Goal: Check status: Check status

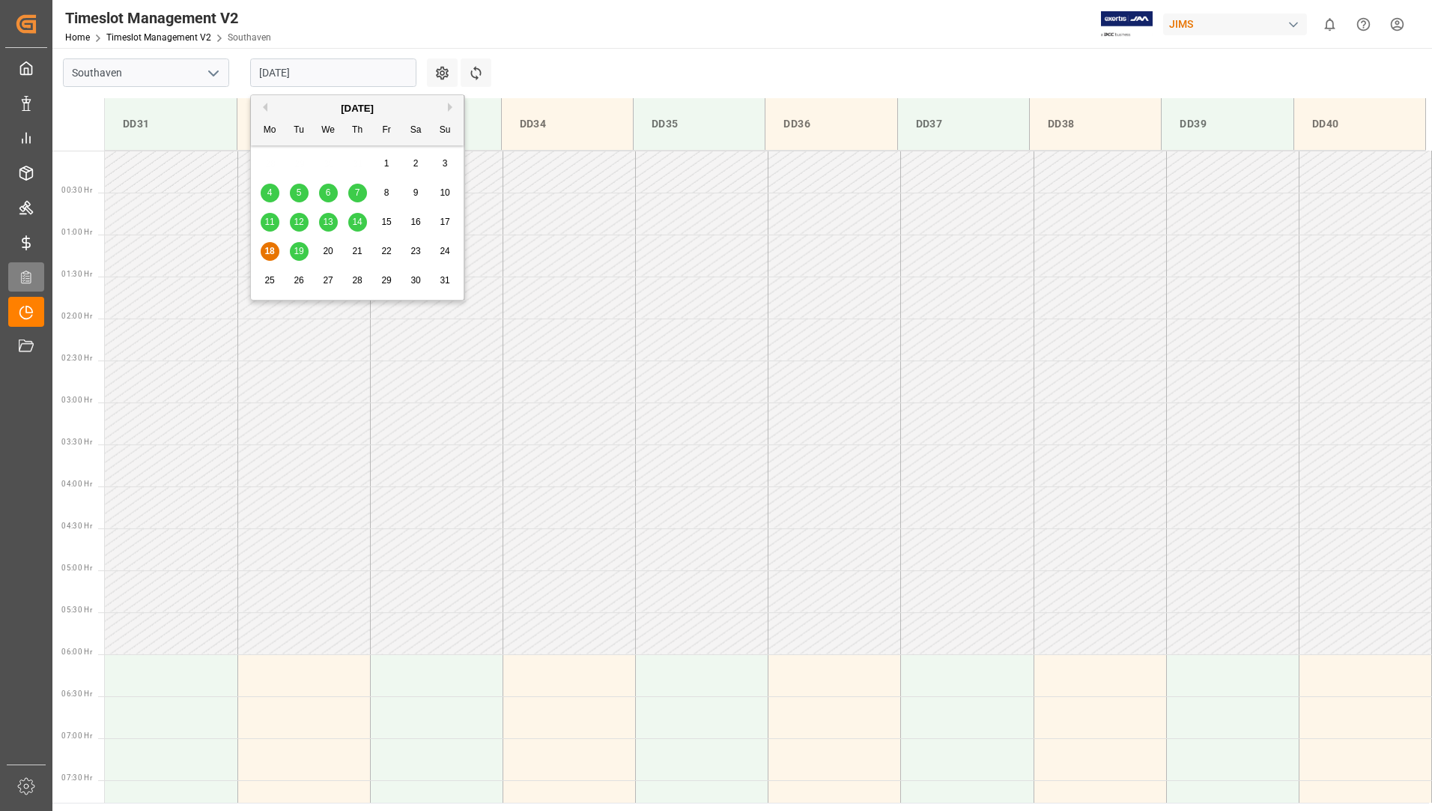
scroll to position [661, 0]
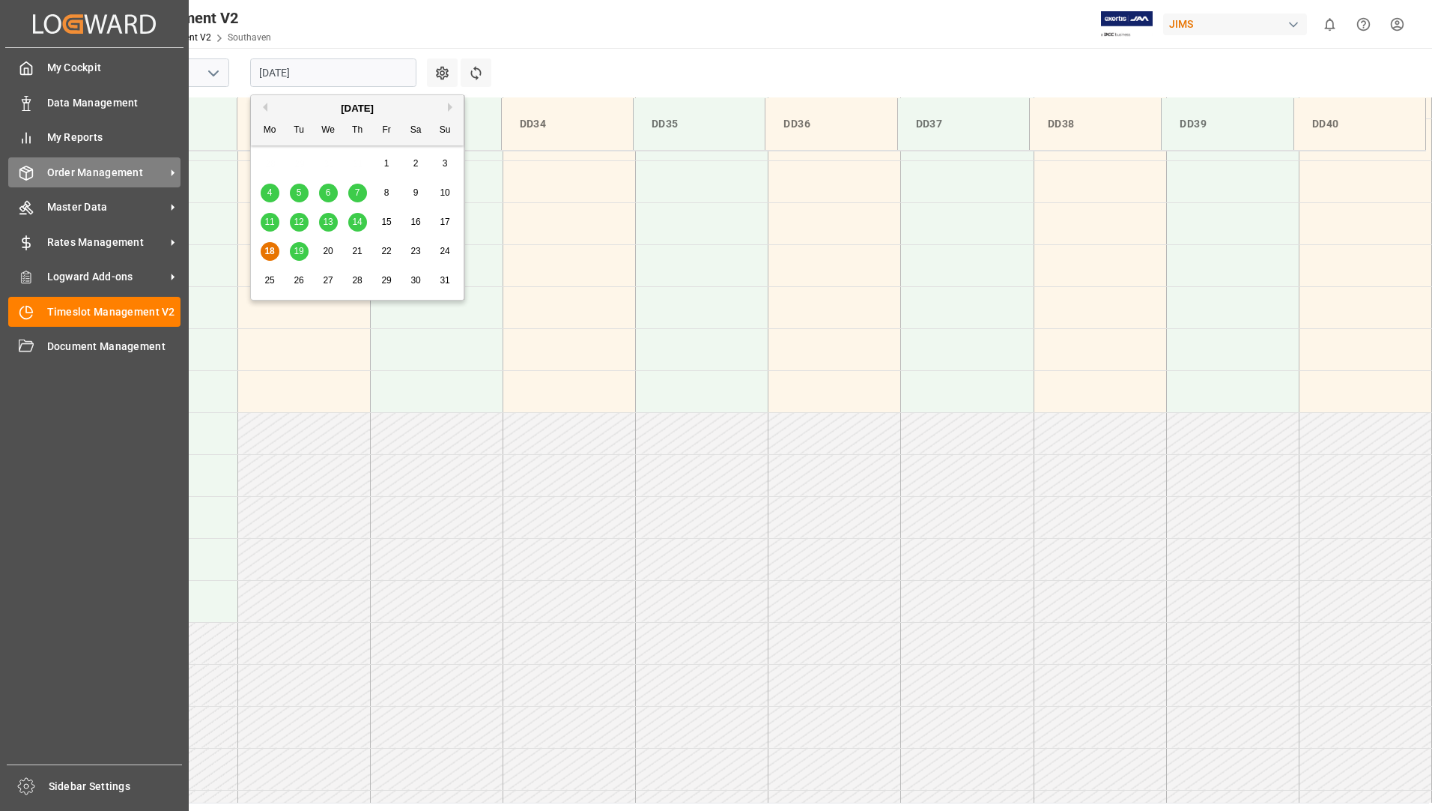
click at [82, 175] on span "Order Management" at bounding box center [106, 173] width 118 height 16
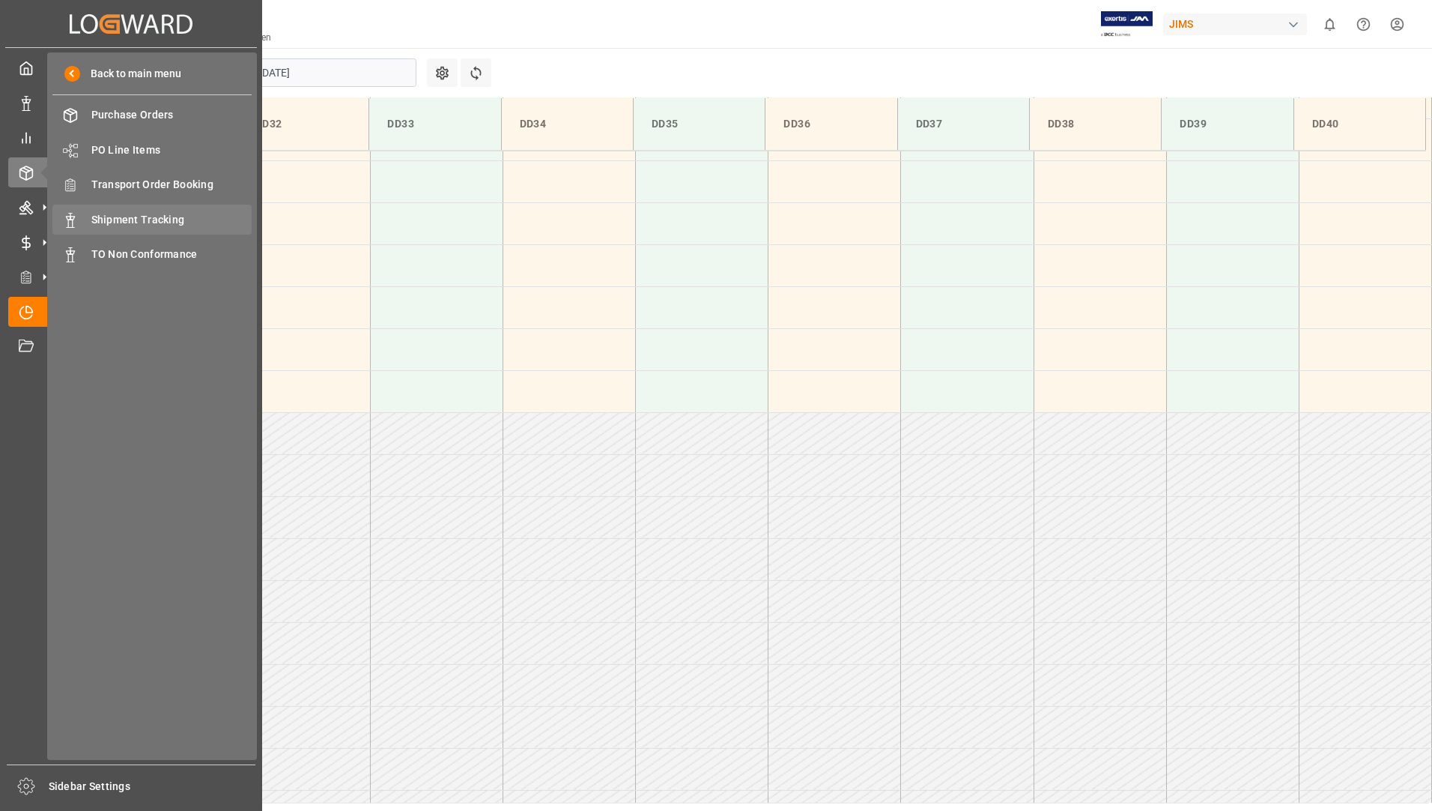
click at [120, 222] on span "Shipment Tracking" at bounding box center [171, 220] width 161 height 16
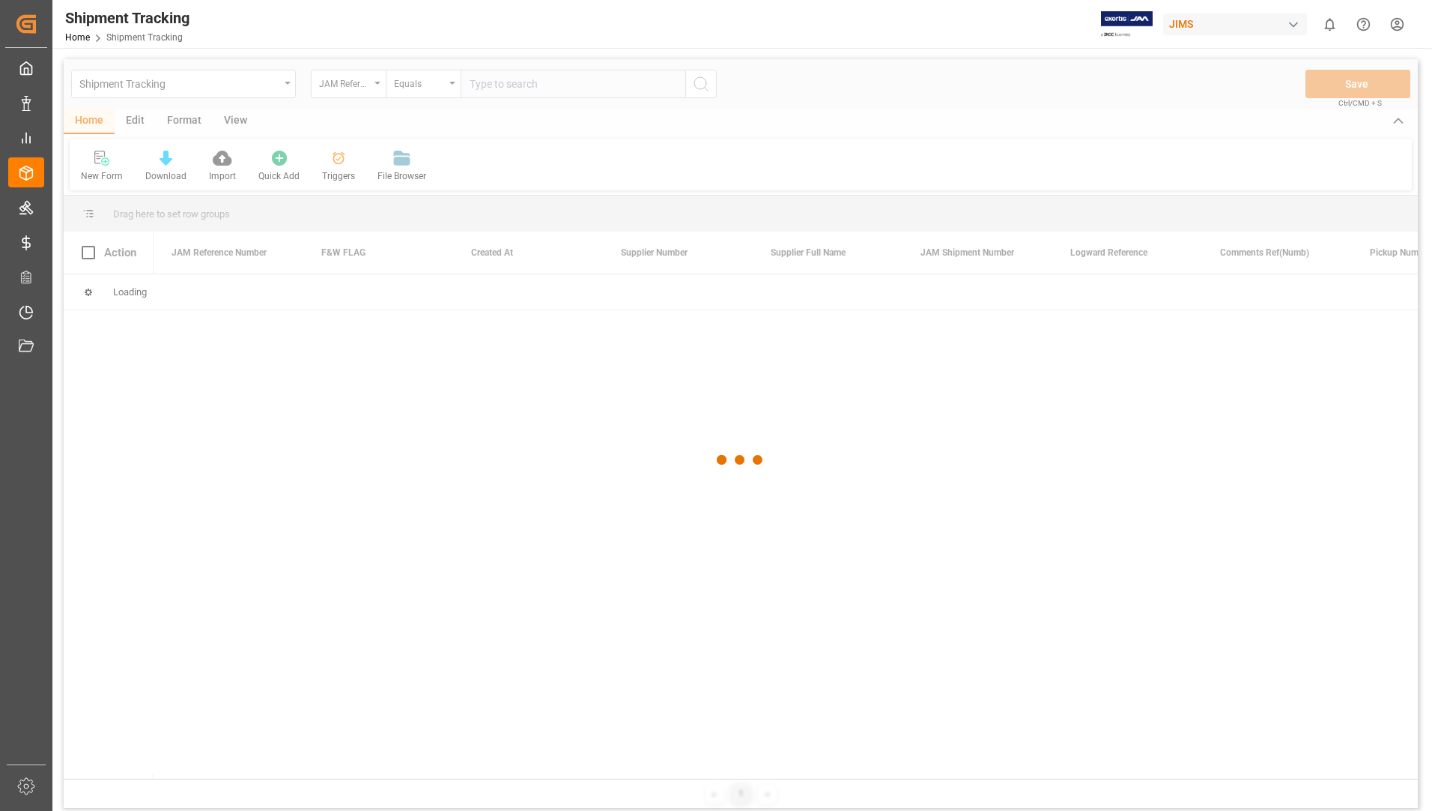
click at [488, 85] on div at bounding box center [741, 460] width 1354 height 802
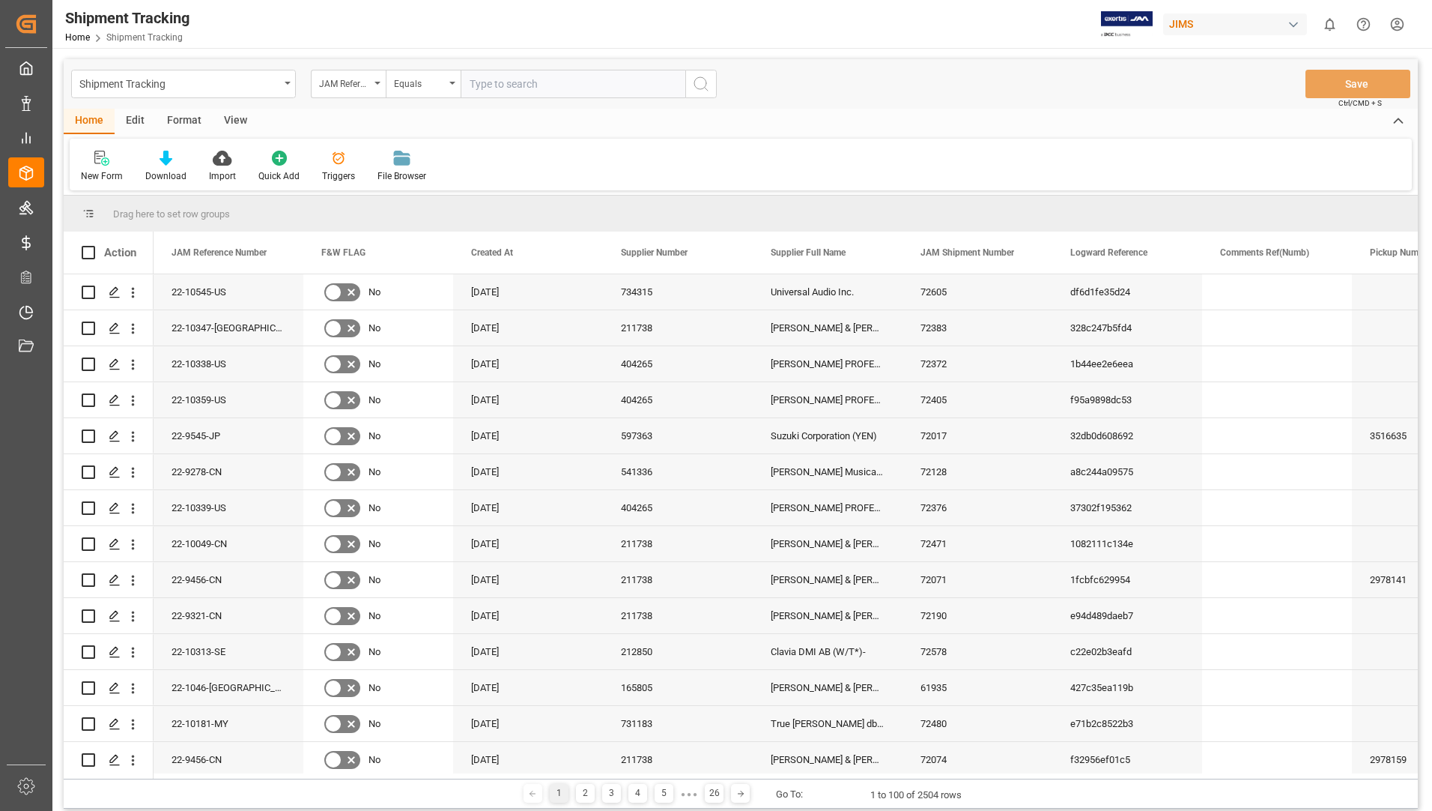
click at [491, 79] on input "text" at bounding box center [573, 84] width 225 height 28
type input "2"
click at [379, 81] on div "JAM Reference Number" at bounding box center [348, 84] width 75 height 28
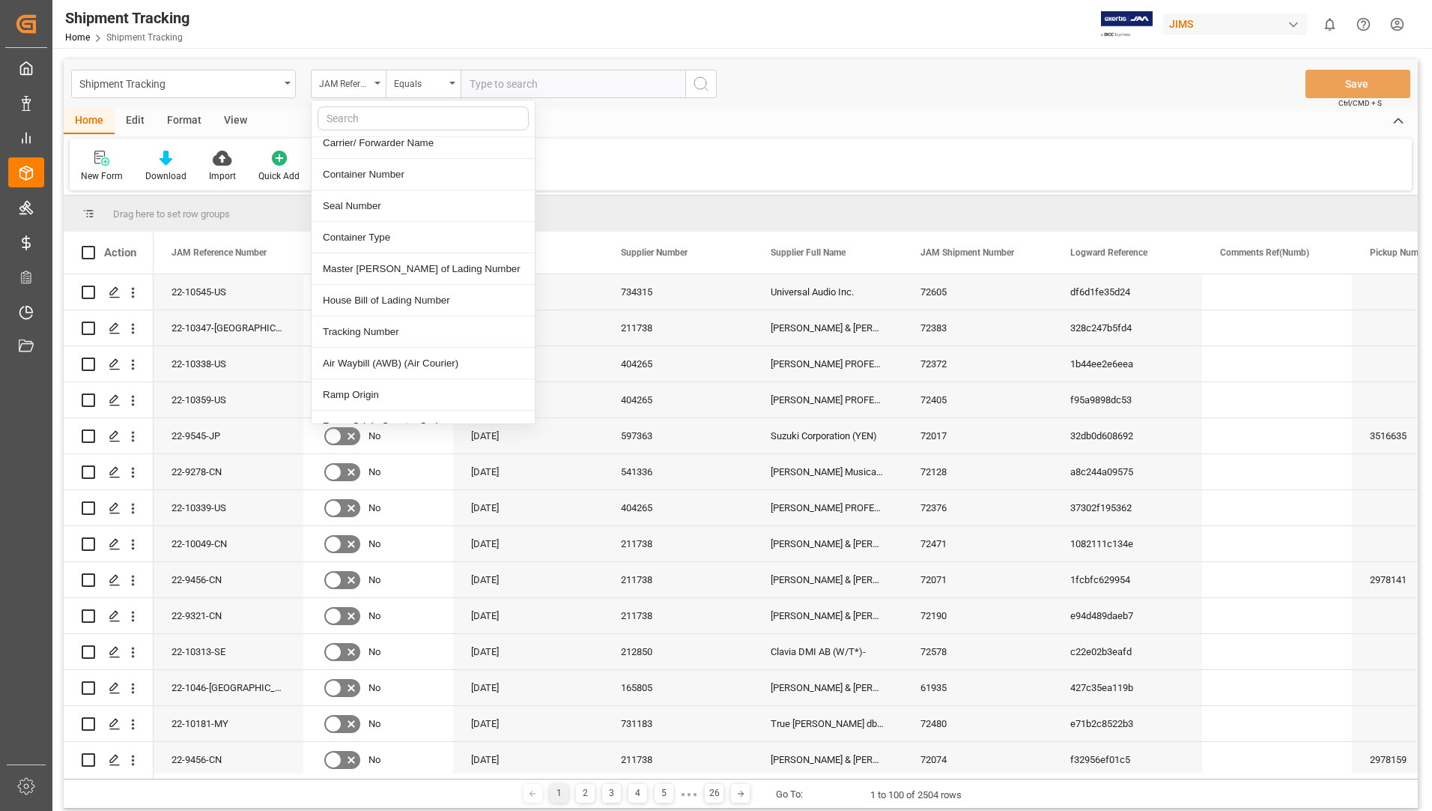
scroll to position [599, 0]
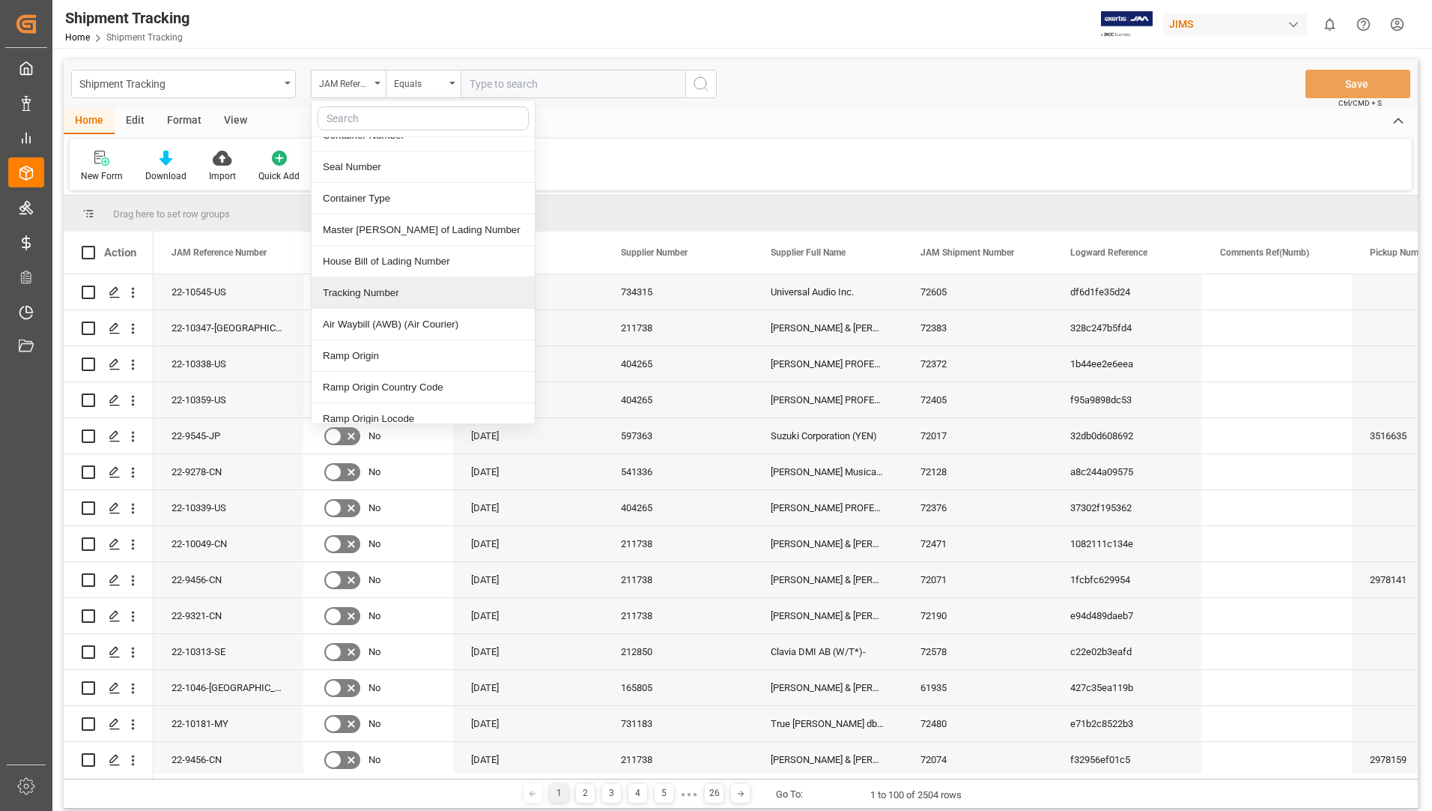
click at [365, 280] on div "Tracking Number" at bounding box center [423, 292] width 223 height 31
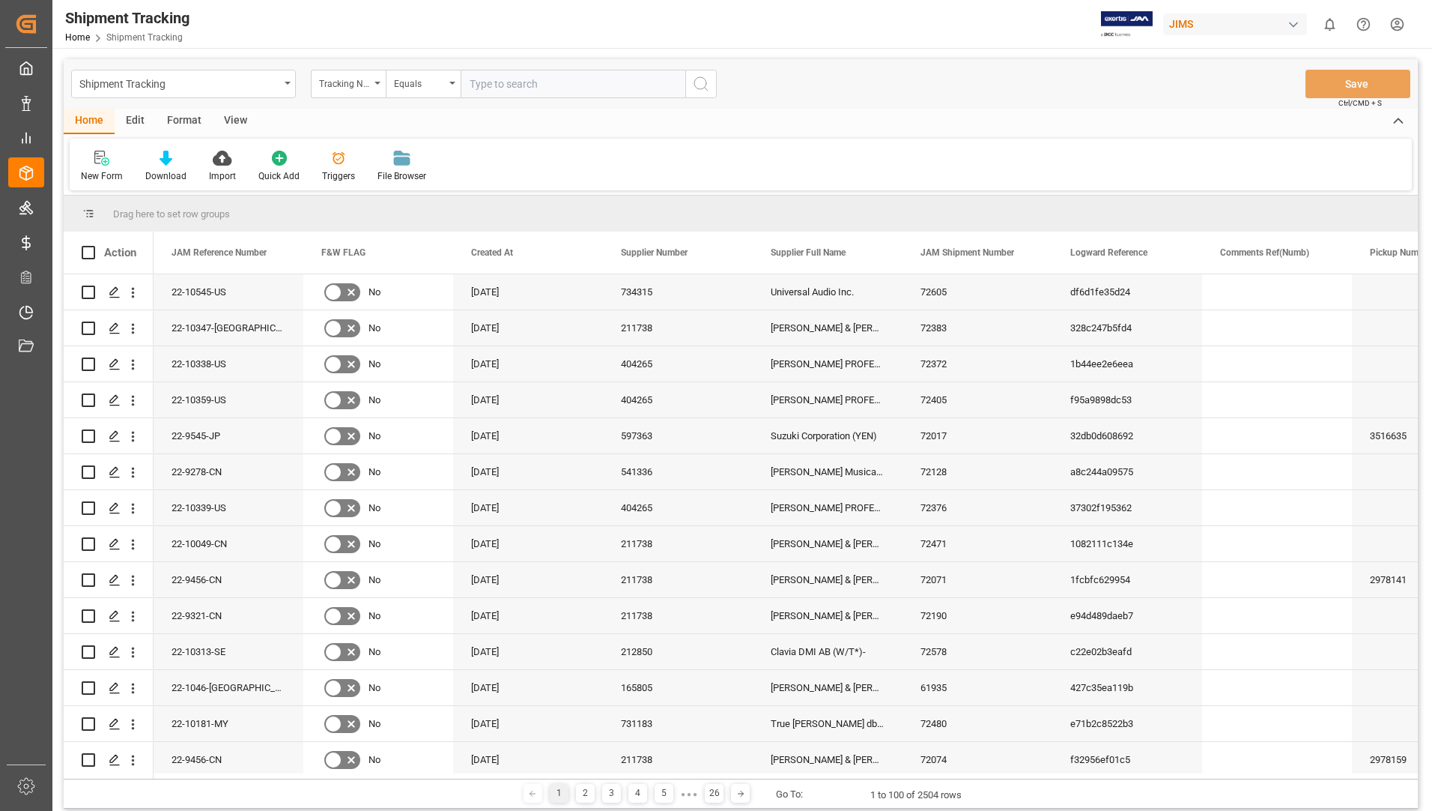
click at [533, 79] on input "text" at bounding box center [573, 84] width 225 height 28
type input "1ZA384A60364187820"
click at [700, 81] on icon "search button" at bounding box center [701, 84] width 18 height 18
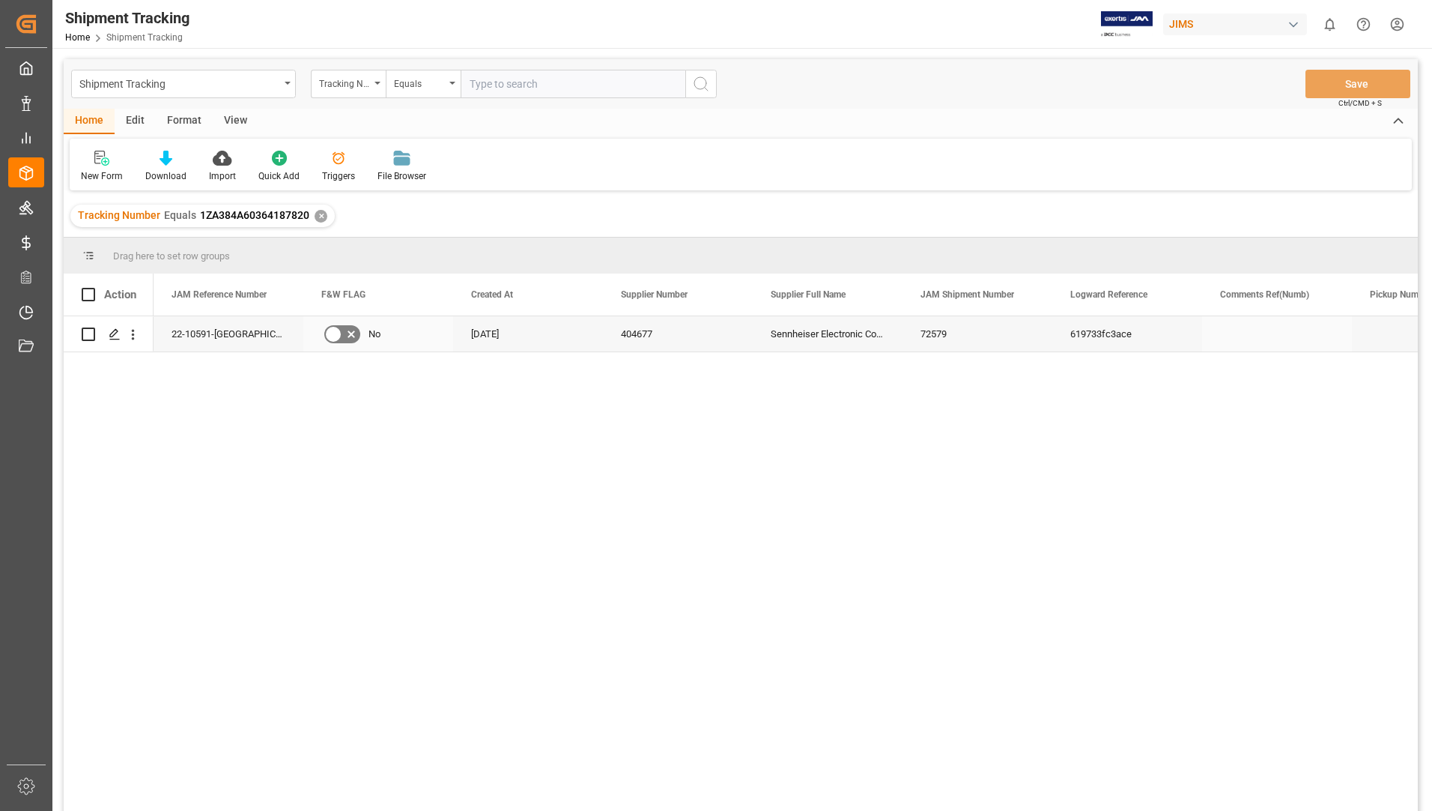
click at [85, 330] on input "Press Space to toggle row selection (unchecked)" at bounding box center [88, 333] width 13 height 13
checkbox input "true"
click at [117, 336] on icon "Press SPACE to deselect this row." at bounding box center [115, 334] width 12 height 12
click at [404, 680] on div "22-10591-US No [DATE] 404677 Sennheiser Electronic Corporation - 212 72579 6197…" at bounding box center [786, 568] width 1265 height 504
